Goal: Transaction & Acquisition: Purchase product/service

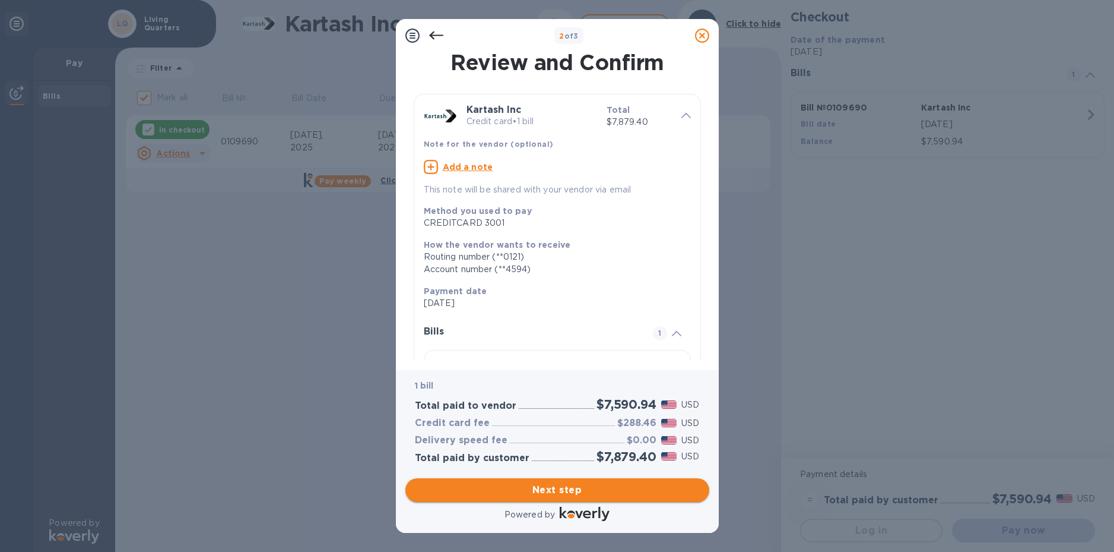
click at [591, 490] on span "Next step" at bounding box center [557, 490] width 285 height 14
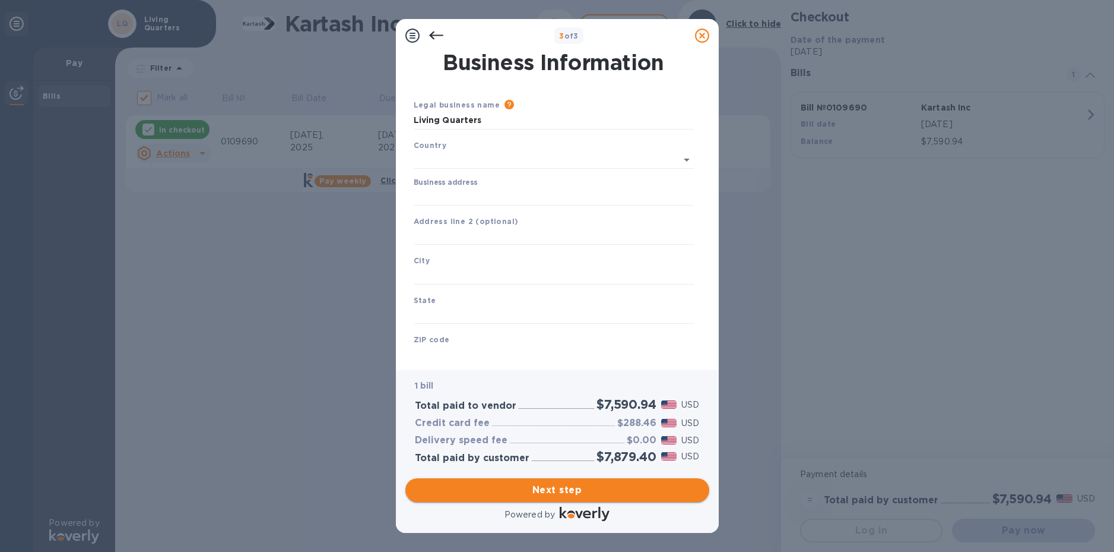
type input "[GEOGRAPHIC_DATA]"
click at [603, 486] on span "Next step" at bounding box center [557, 490] width 285 height 14
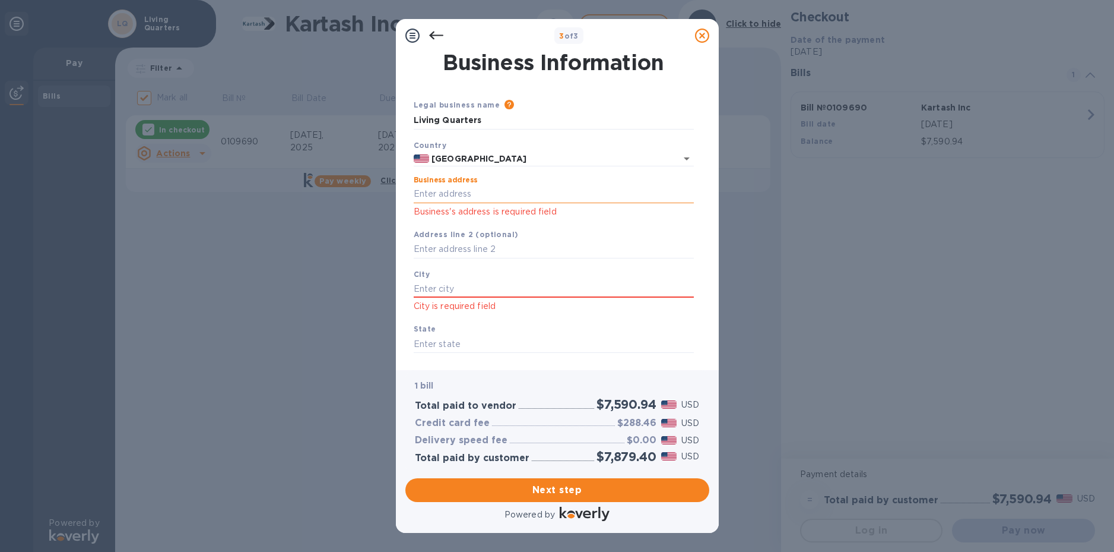
click at [470, 195] on input "Business address" at bounding box center [554, 194] width 280 height 18
type input "[STREET_ADDRESS]"
type input "NY"
type input "11204"
click at [509, 287] on input "text" at bounding box center [554, 289] width 280 height 18
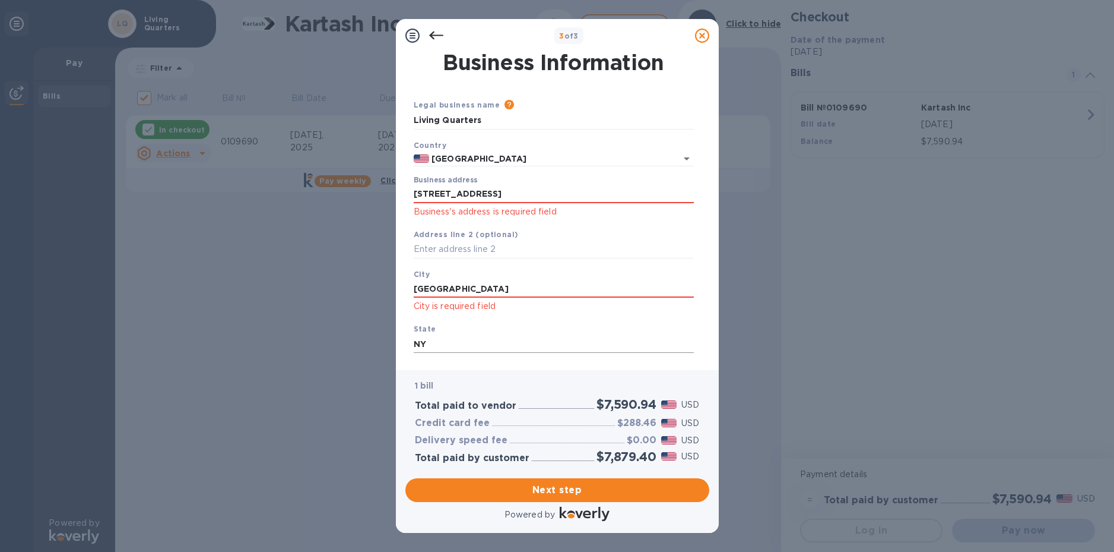
scroll to position [59, 0]
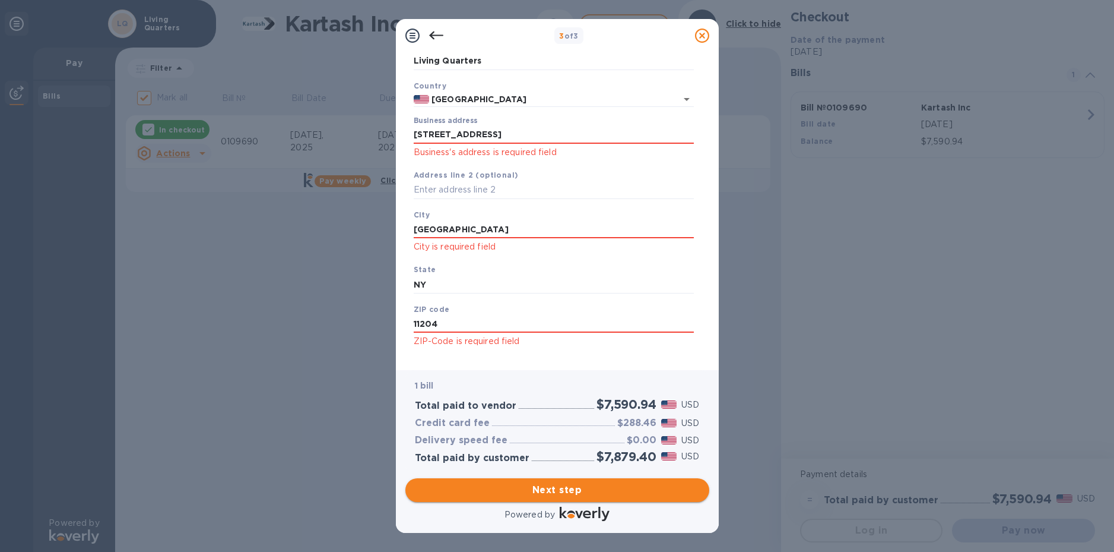
type input "[GEOGRAPHIC_DATA]"
click at [551, 486] on span "Next step" at bounding box center [557, 490] width 285 height 14
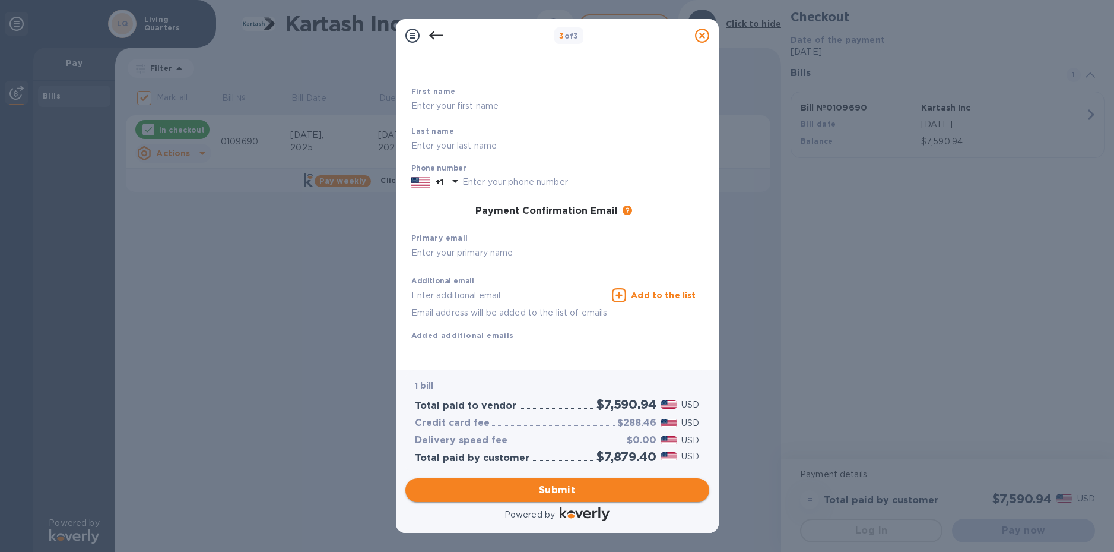
scroll to position [57, 0]
click at [468, 244] on input "text" at bounding box center [553, 253] width 285 height 18
type input "[EMAIL_ADDRESS][DOMAIN_NAME]"
click at [481, 173] on input "text" at bounding box center [580, 182] width 234 height 18
type input "9735182400"
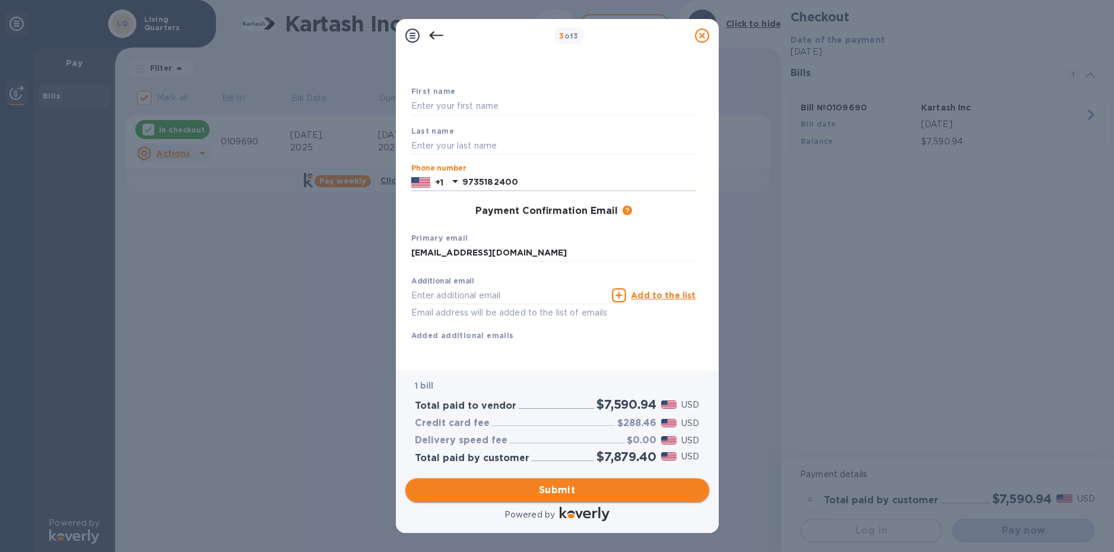
click at [577, 487] on span "Submit" at bounding box center [557, 490] width 285 height 14
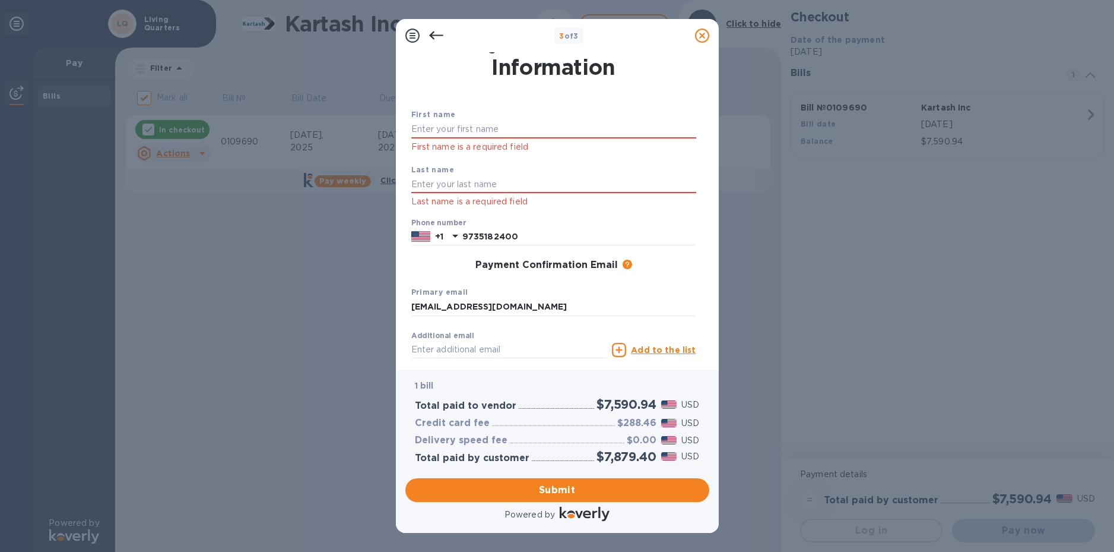
scroll to position [0, 0]
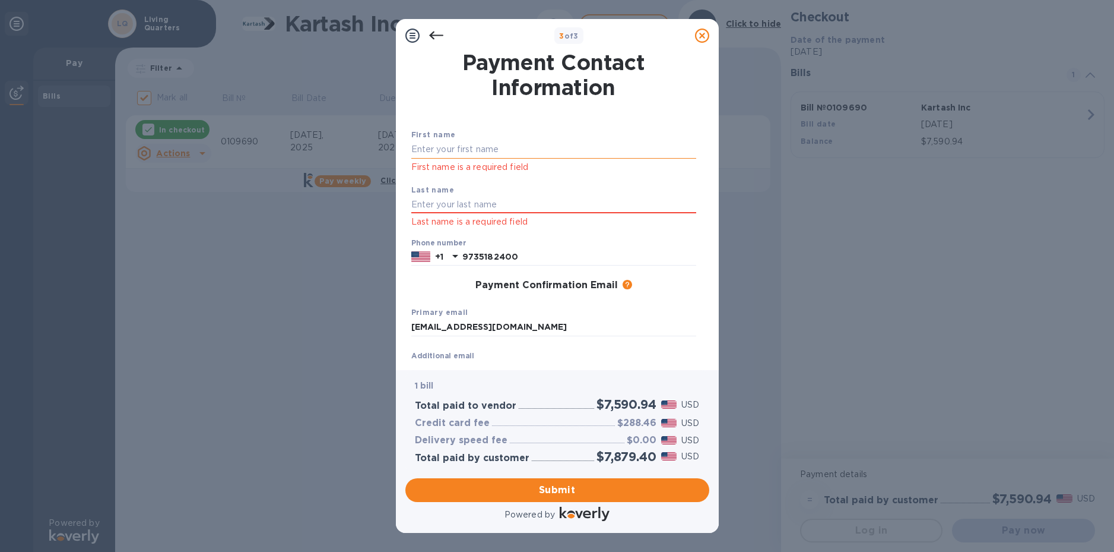
click at [475, 148] on input "text" at bounding box center [553, 150] width 285 height 18
type input "chany"
click at [462, 202] on input "text" at bounding box center [553, 205] width 285 height 18
type input "mossberg"
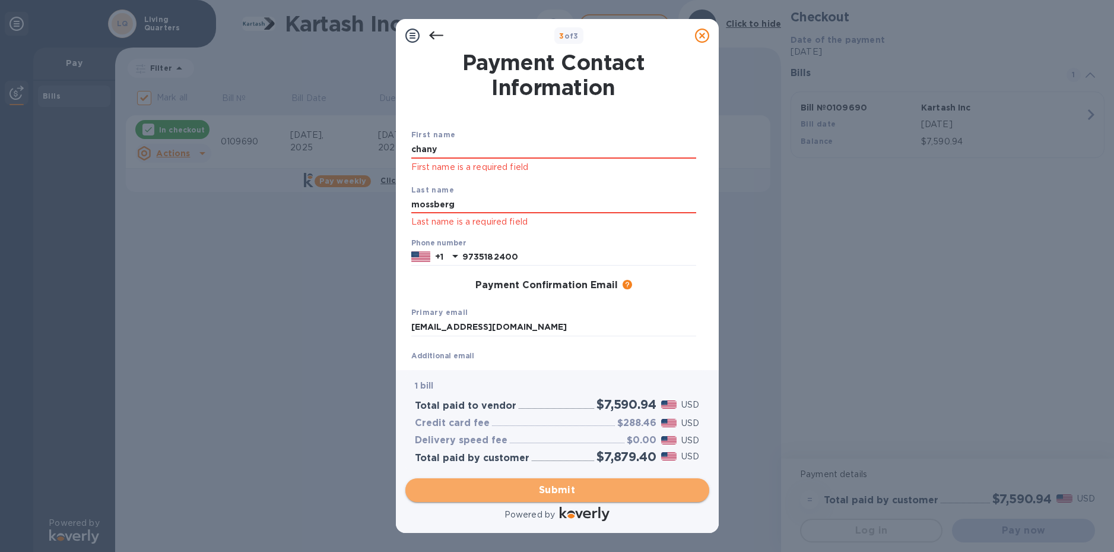
click at [579, 485] on span "Submit" at bounding box center [557, 490] width 285 height 14
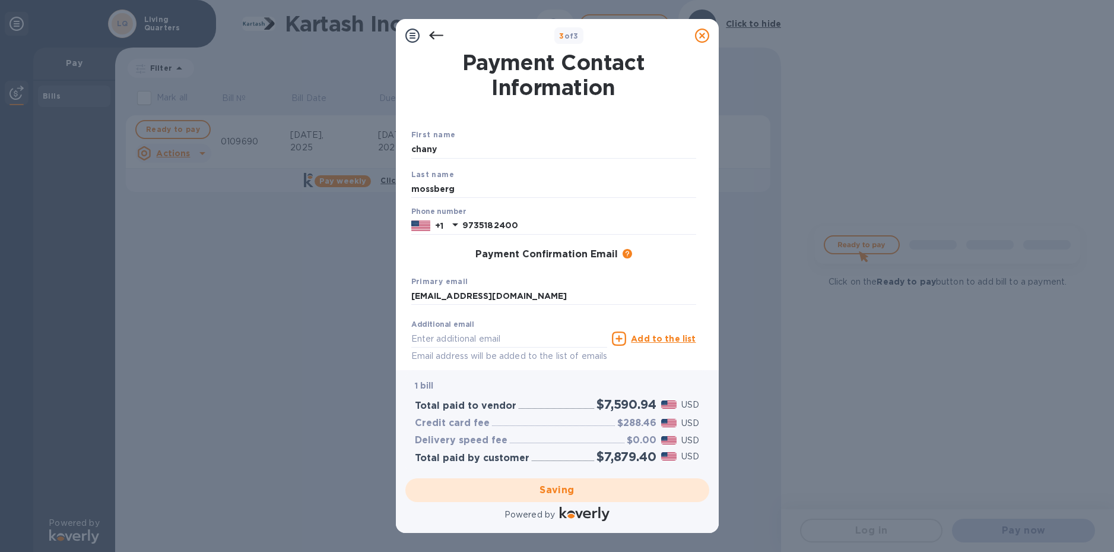
checkbox input "false"
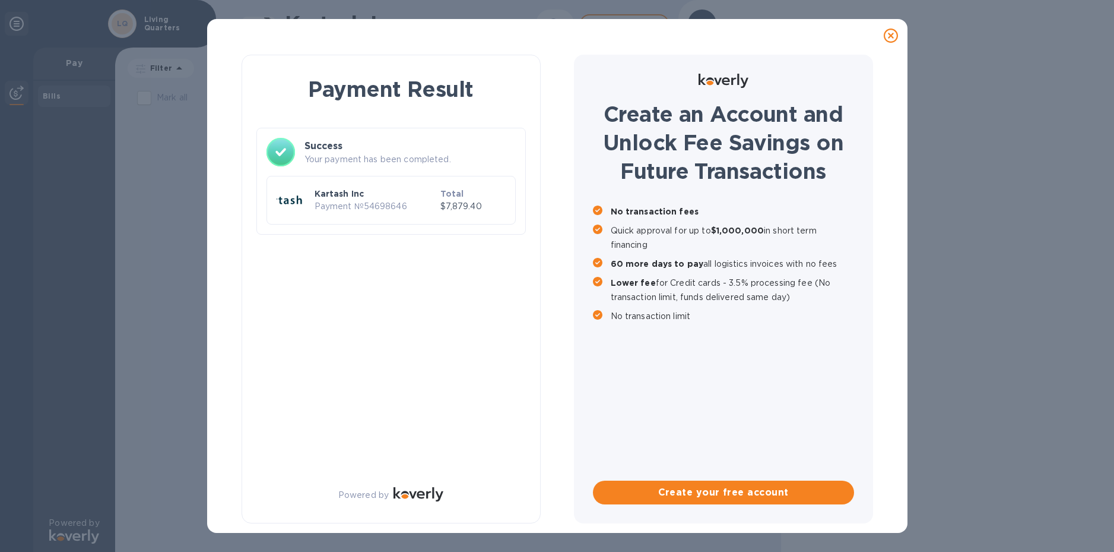
click at [892, 32] on icon at bounding box center [891, 35] width 14 height 14
